Goal: Information Seeking & Learning: Learn about a topic

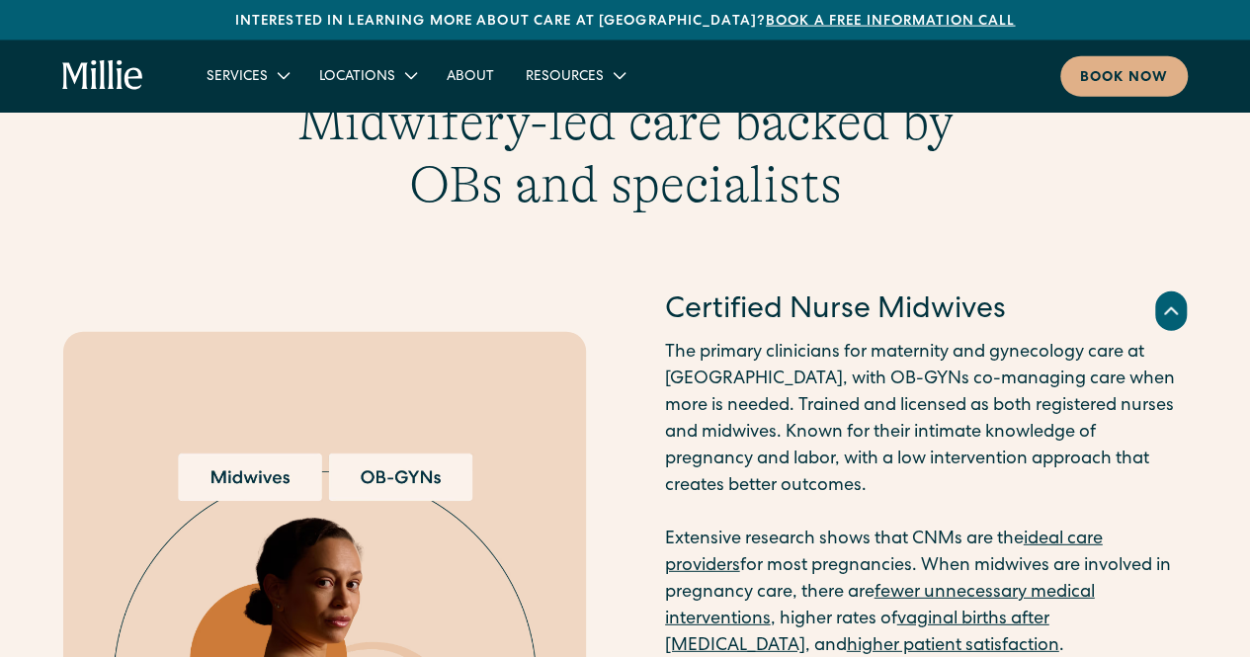
scroll to position [2458, 0]
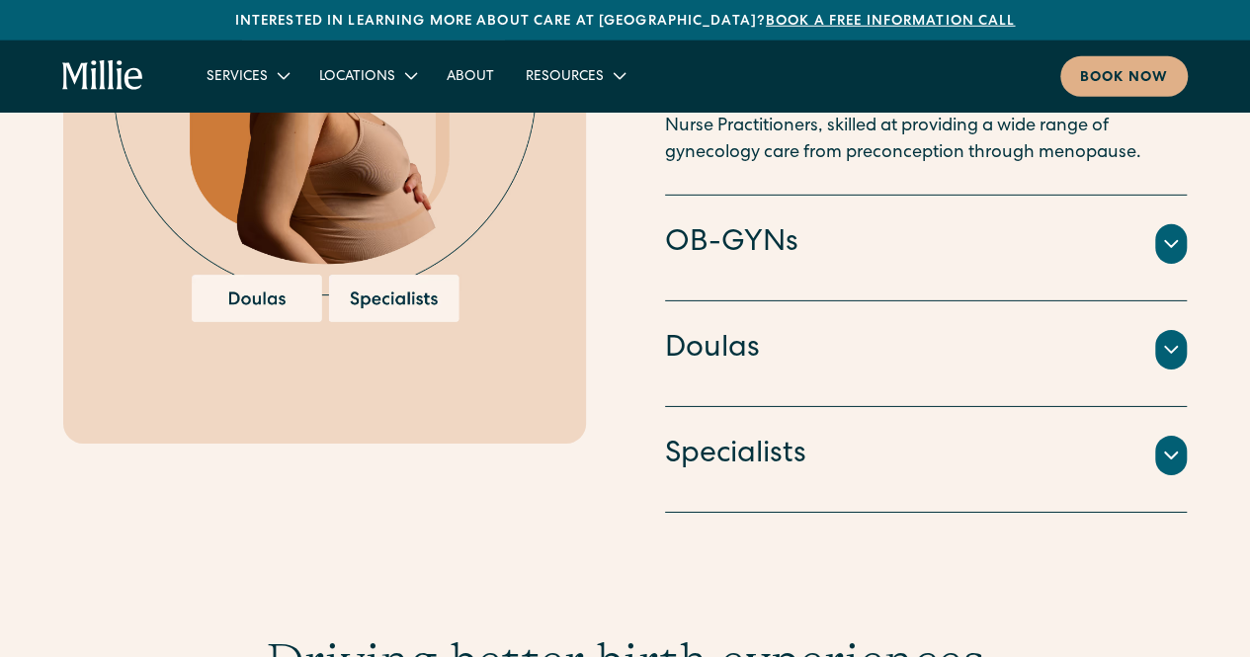
click at [892, 223] on div "OB-GYNs" at bounding box center [926, 244] width 523 height 42
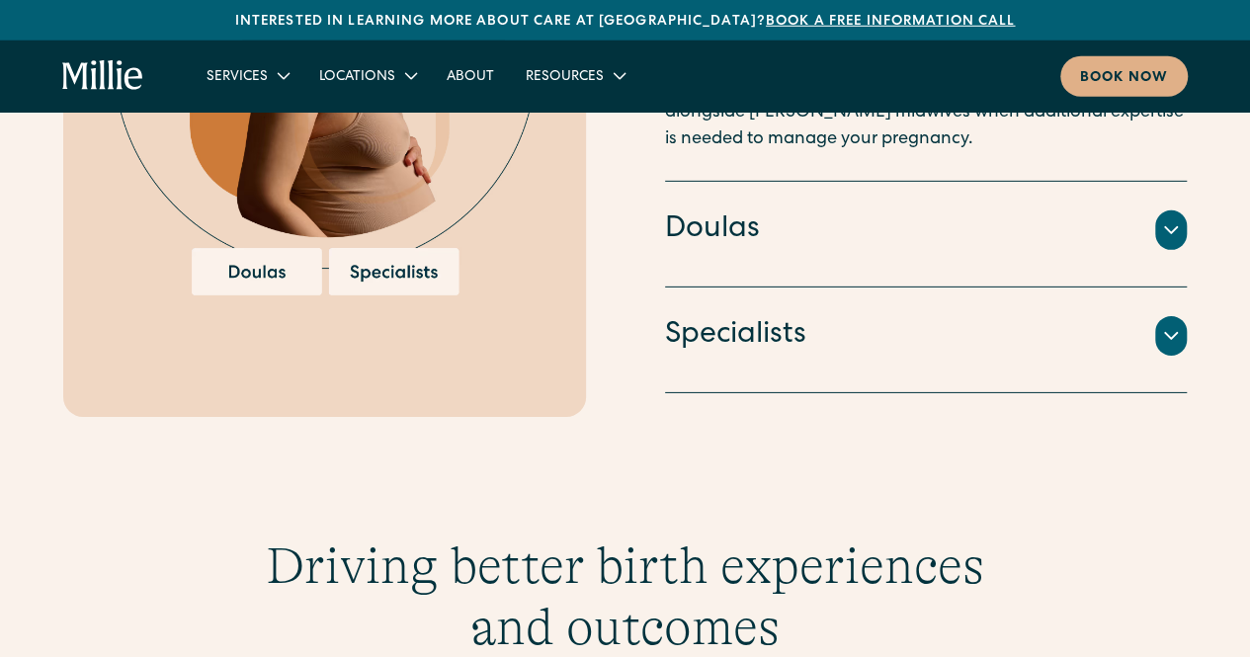
scroll to position [2980, 0]
click at [471, 72] on link "About" at bounding box center [470, 75] width 79 height 33
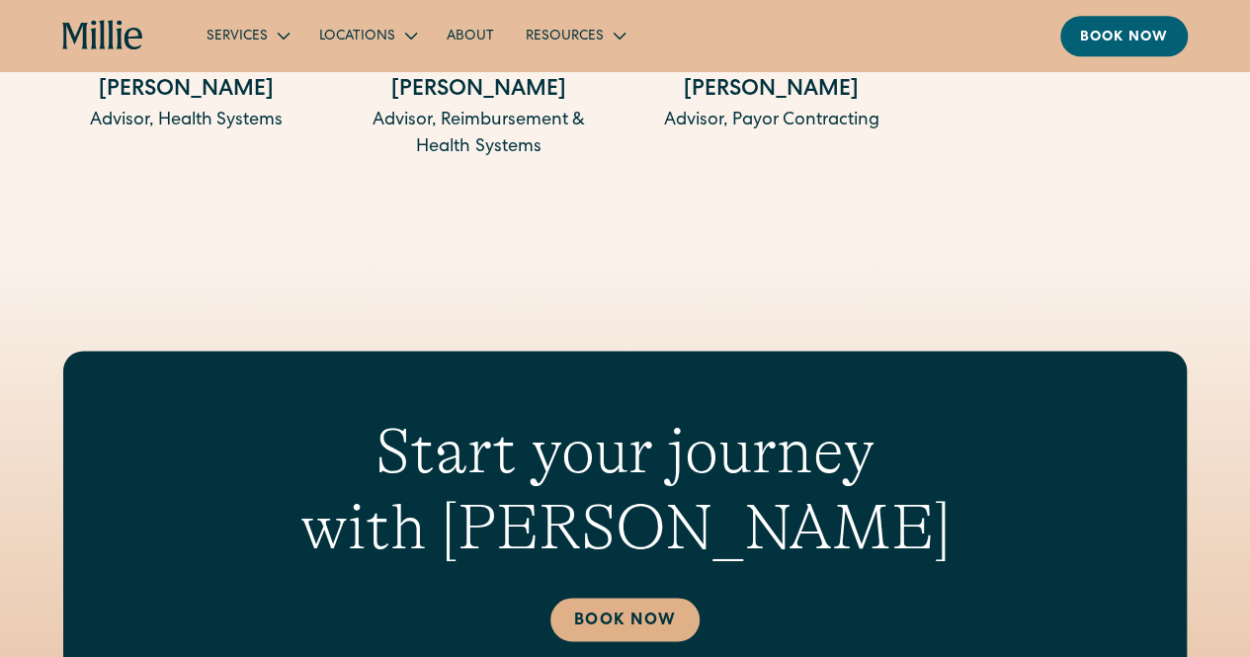
scroll to position [4822, 0]
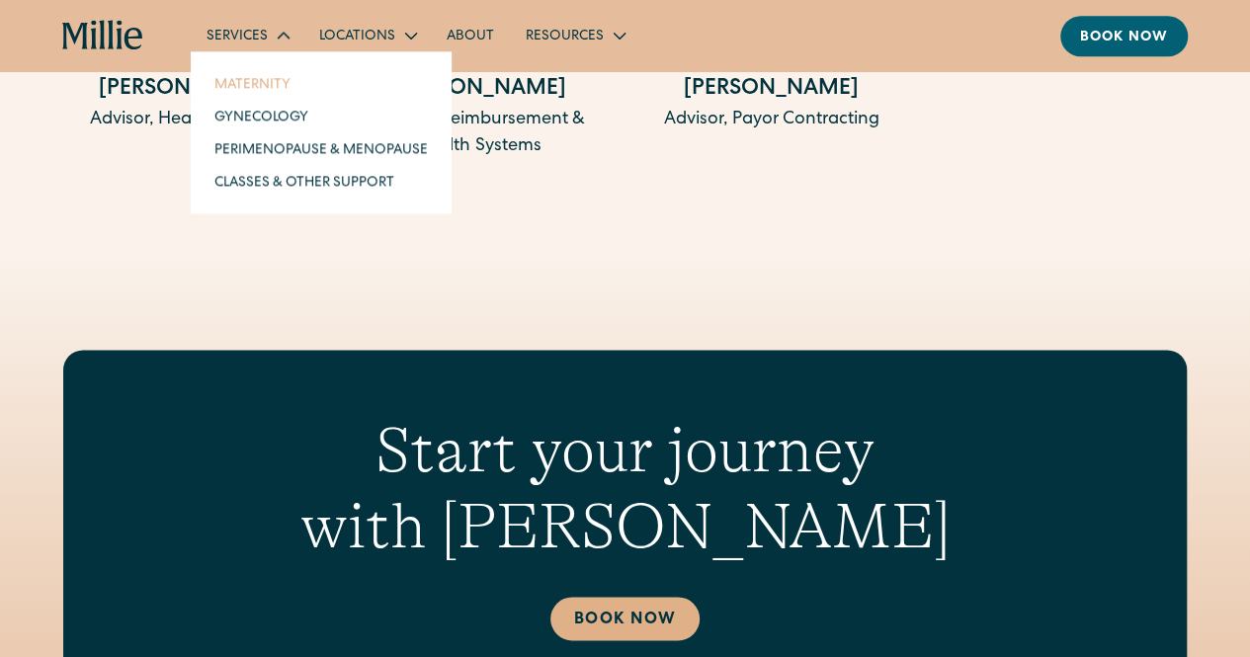
click at [272, 81] on link "Maternity" at bounding box center [321, 83] width 245 height 33
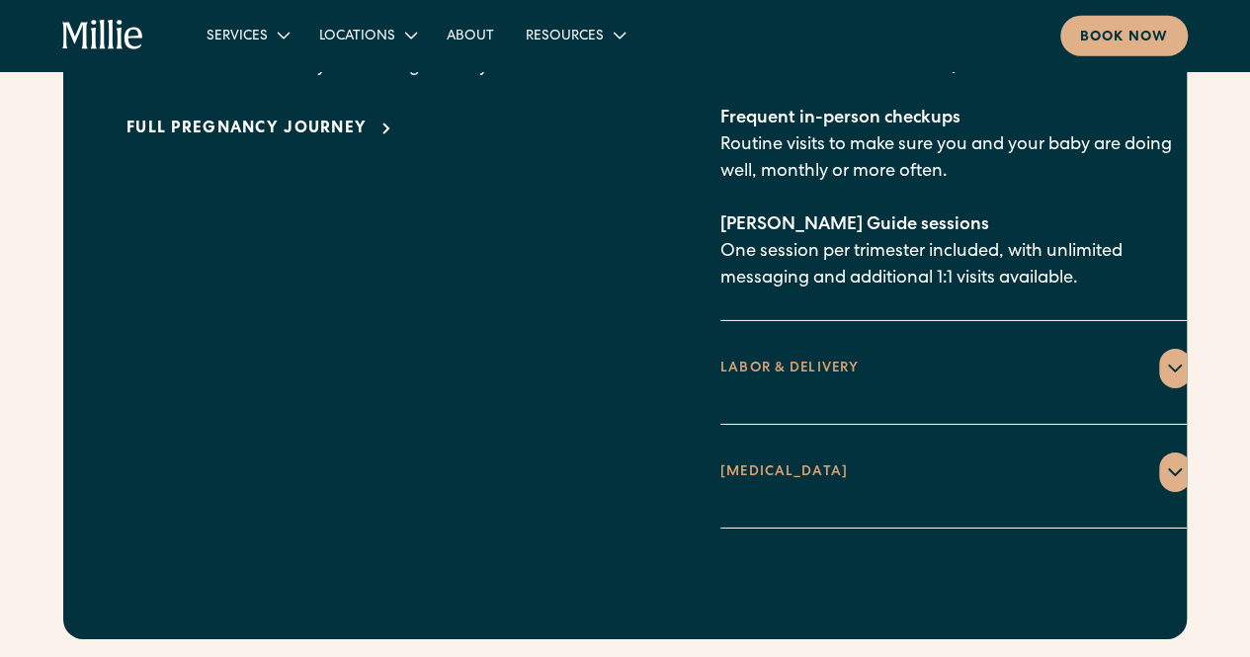
scroll to position [3037, 0]
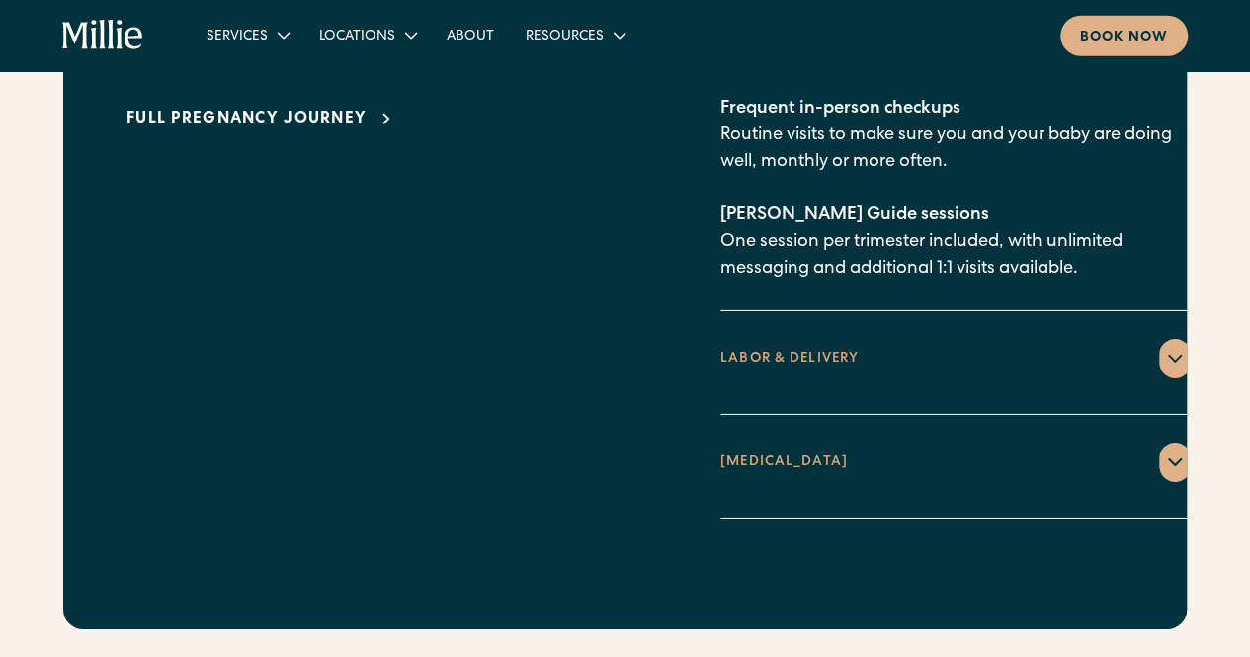
click at [836, 339] on div "LABOR & DELIVERY" at bounding box center [956, 359] width 471 height 40
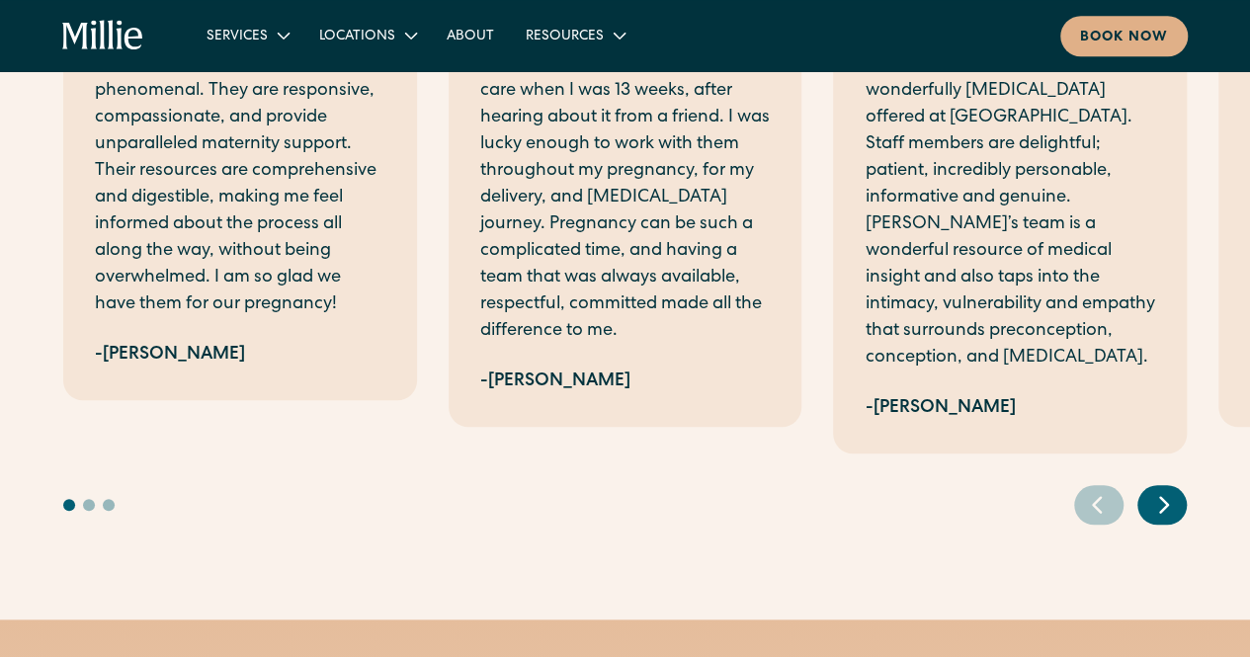
scroll to position [4498, 0]
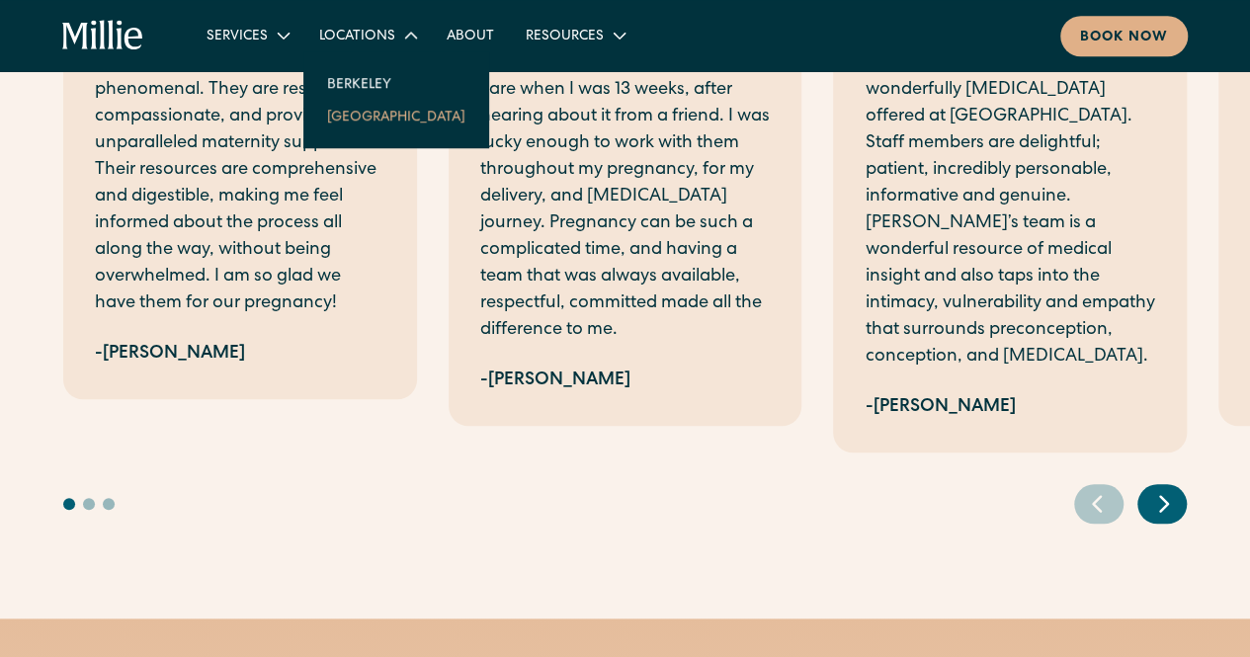
click at [363, 117] on link "[GEOGRAPHIC_DATA]" at bounding box center [396, 116] width 170 height 33
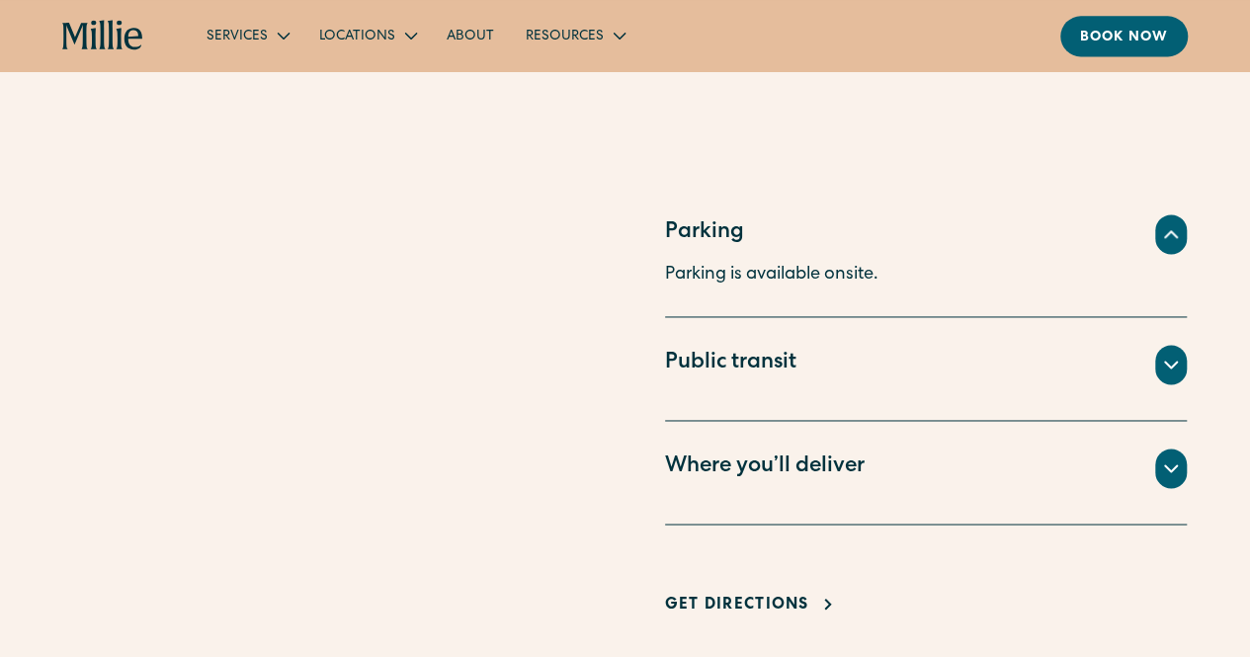
scroll to position [1354, 0]
click at [761, 451] on div "Where you’ll deliver" at bounding box center [765, 467] width 200 height 33
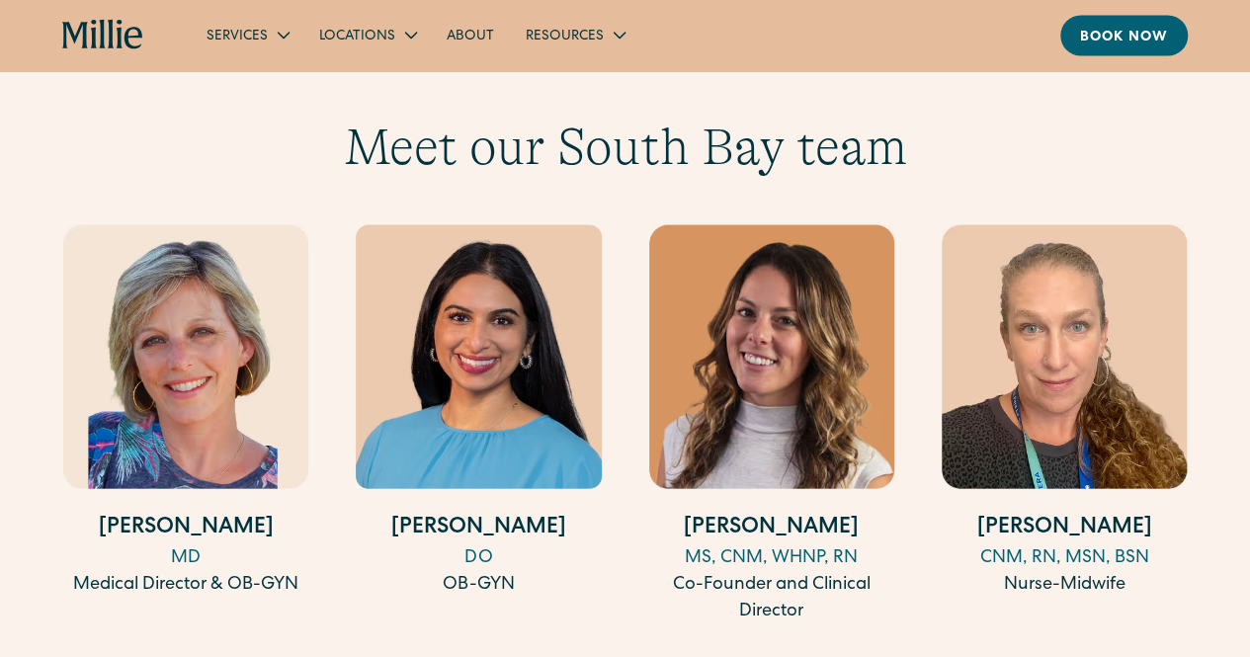
scroll to position [2042, 0]
